Goal: Information Seeking & Learning: Learn about a topic

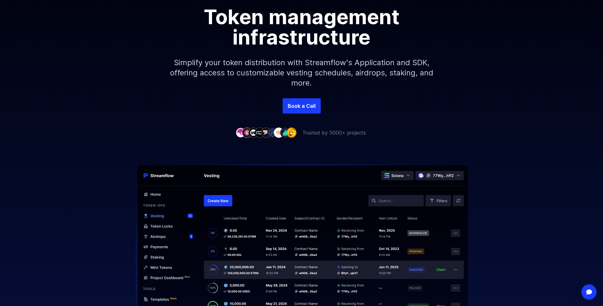
scroll to position [127, 0]
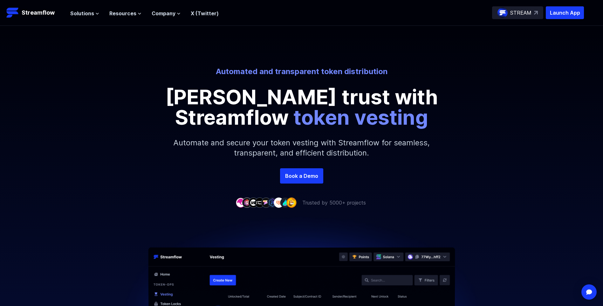
scroll to position [153, 0]
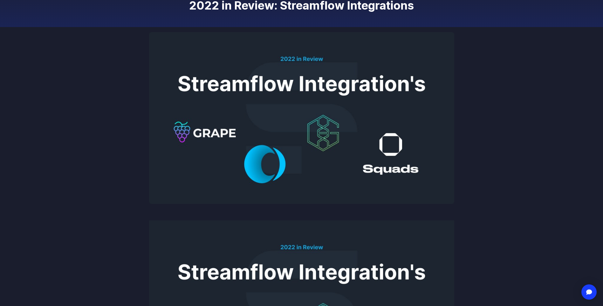
scroll to position [95, 0]
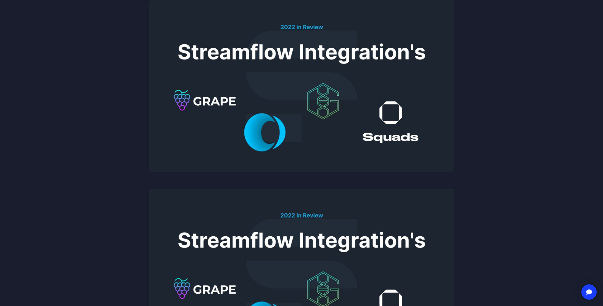
scroll to position [127, 0]
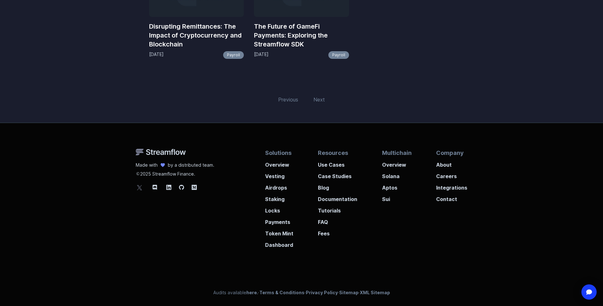
scroll to position [121, 0]
